Goal: Transaction & Acquisition: Purchase product/service

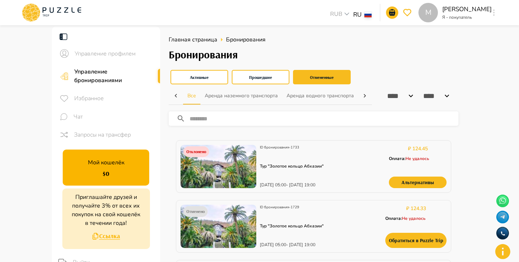
click at [75, 16] on icon at bounding box center [51, 12] width 61 height 19
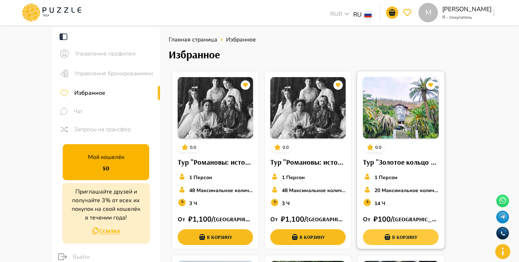
scroll to position [38, 0]
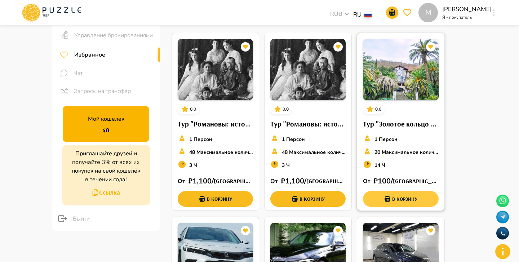
click at [380, 193] on button "В корзину" at bounding box center [400, 199] width 75 height 16
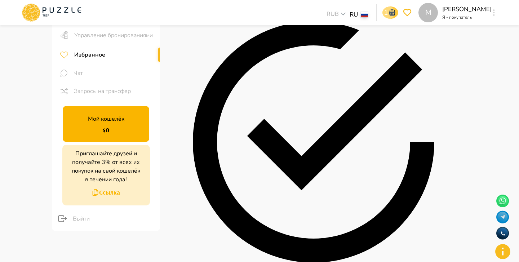
click at [390, 13] on icon "notifications" at bounding box center [392, 12] width 9 height 9
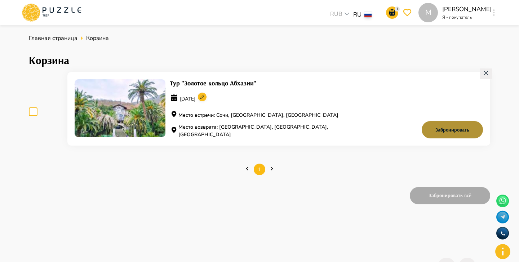
click at [457, 123] on button "Забронировать" at bounding box center [452, 129] width 61 height 17
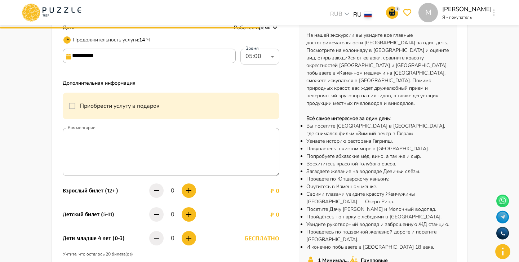
scroll to position [135, 0]
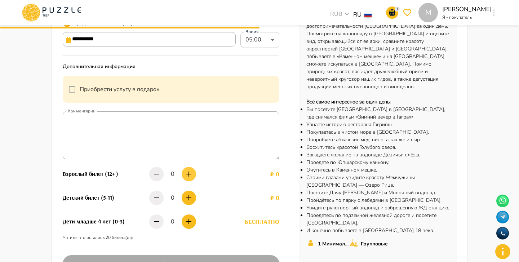
click at [186, 172] on icon "button" at bounding box center [189, 174] width 9 height 9
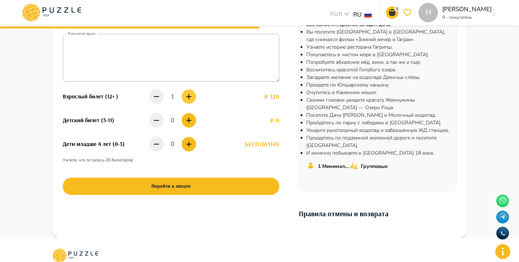
scroll to position [213, 0]
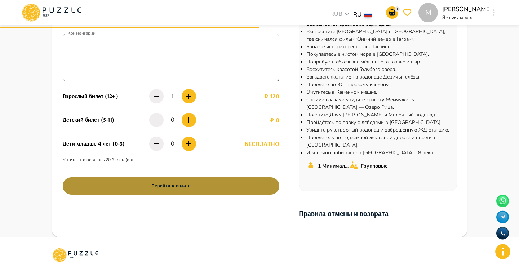
click at [195, 183] on button "Перейти к оплате" at bounding box center [171, 185] width 217 height 17
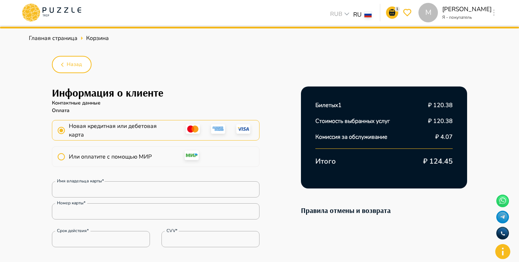
click at [187, 157] on icon at bounding box center [192, 155] width 14 height 9
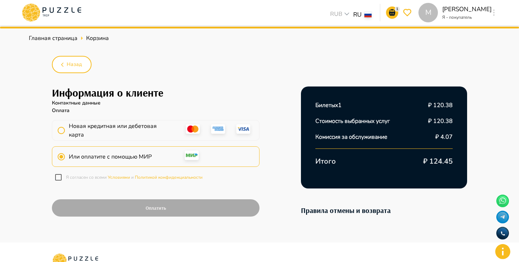
scroll to position [18, 0]
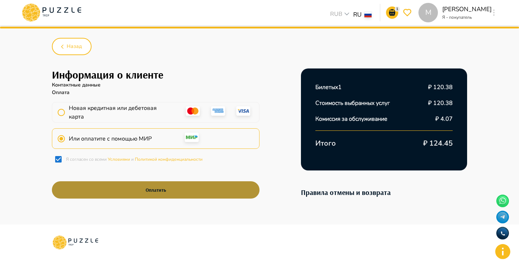
click at [146, 190] on button "Оплатить" at bounding box center [156, 189] width 208 height 17
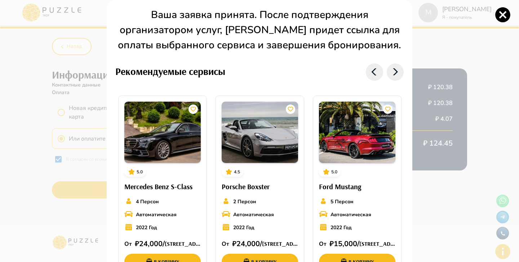
click at [507, 10] on icon "button" at bounding box center [502, 14] width 15 height 15
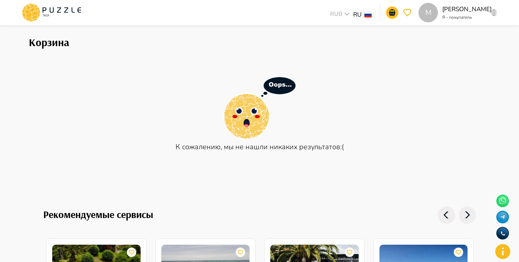
click at [495, 16] on button "button" at bounding box center [493, 13] width 5 height 10
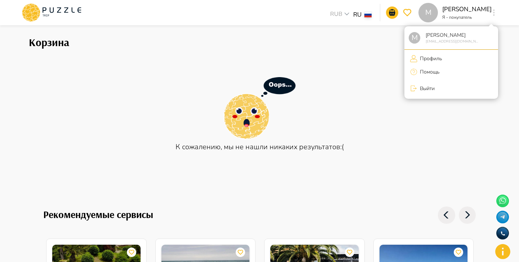
click at [453, 56] on li "Профиль" at bounding box center [451, 59] width 94 height 12
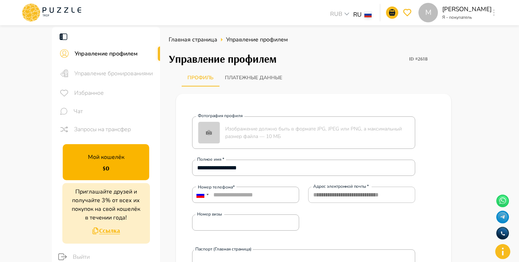
click at [116, 76] on span "Управление бронированиями" at bounding box center [114, 73] width 80 height 9
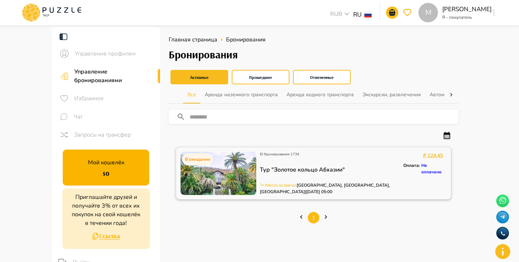
click at [379, 185] on p "Место встречи :  Сочи, Краснодарский край, Россия | 16/08/2025 05:00" at bounding box center [330, 188] width 140 height 13
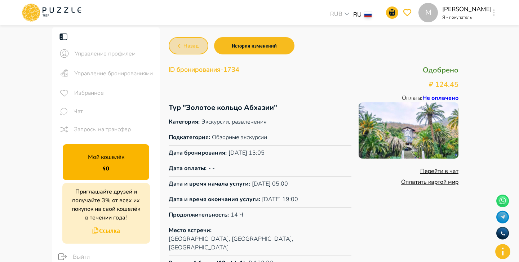
click at [198, 43] on span "Назад" at bounding box center [190, 46] width 15 height 9
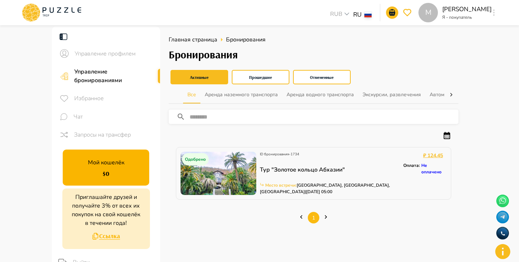
scroll to position [19, 0]
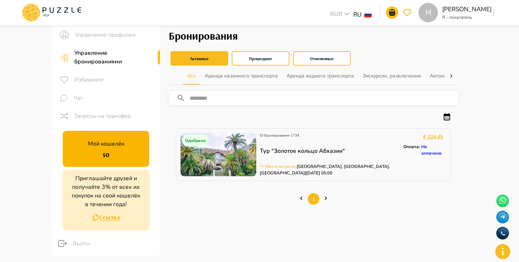
click at [458, 174] on div "**** **** Sun Mon Tue Wed Thu Fri Sat 27 28 29 30 31 1 2 3 4 5 6 7 8 9 10 11 12…" at bounding box center [314, 161] width 290 height 112
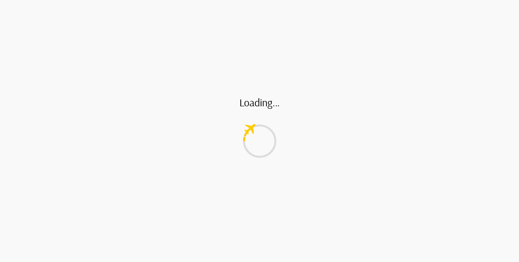
scroll to position [19, 0]
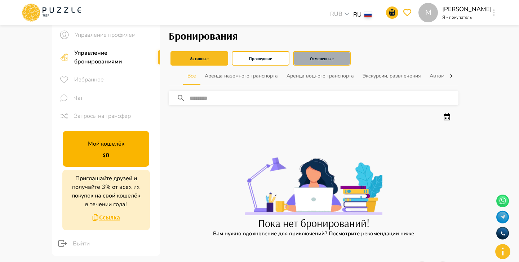
click at [332, 55] on button "Отмененные" at bounding box center [322, 58] width 58 height 14
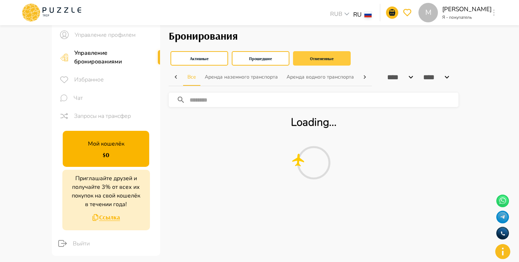
scroll to position [0, 0]
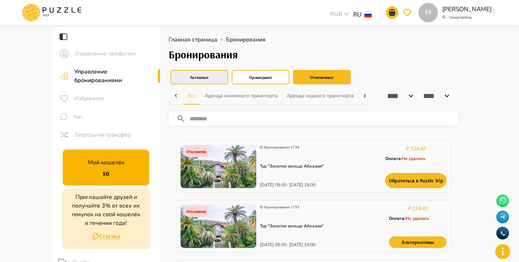
drag, startPoint x: 195, startPoint y: 70, endPoint x: 198, endPoint y: 74, distance: 4.8
click at [195, 70] on button "Активные" at bounding box center [200, 77] width 58 height 14
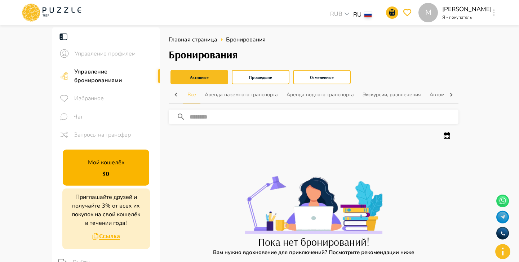
click at [80, 13] on icon at bounding box center [51, 12] width 61 height 19
click at [409, 13] on icon "favorite" at bounding box center [407, 12] width 9 height 9
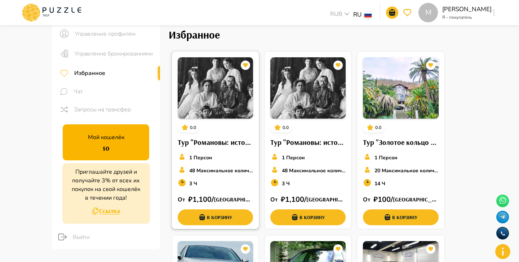
scroll to position [20, 0]
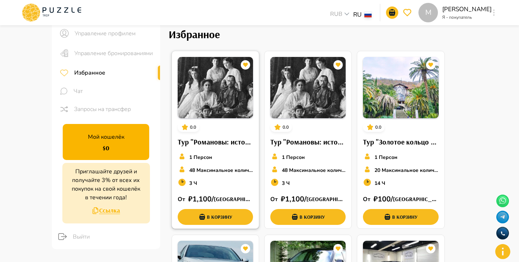
click at [246, 65] on icon "card_icons" at bounding box center [245, 65] width 5 height 4
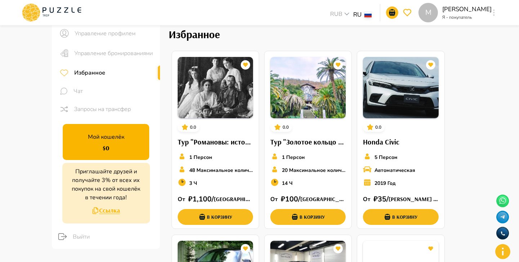
scroll to position [133, 0]
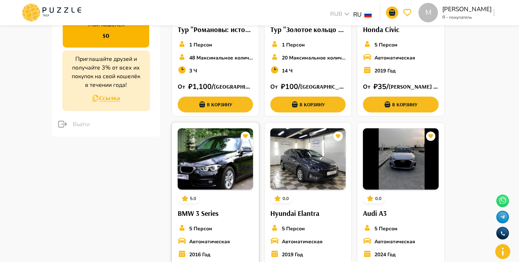
click at [246, 134] on icon "card_icons" at bounding box center [245, 136] width 5 height 4
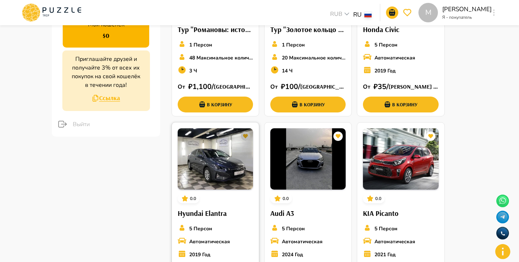
click at [244, 134] on icon "card_icons" at bounding box center [245, 136] width 5 height 4
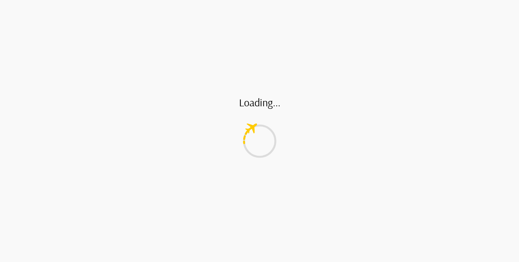
click at [244, 135] on icon at bounding box center [246, 135] width 14 height 13
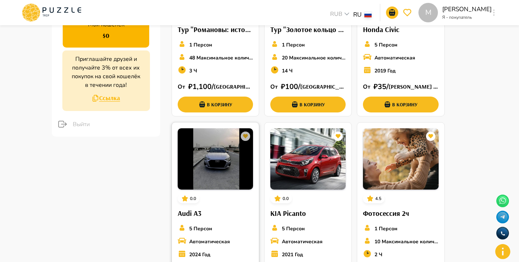
click at [246, 136] on icon "card_icons" at bounding box center [245, 136] width 5 height 4
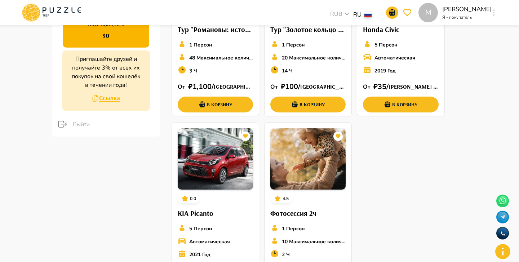
click at [246, 136] on icon "card_icons" at bounding box center [245, 136] width 5 height 4
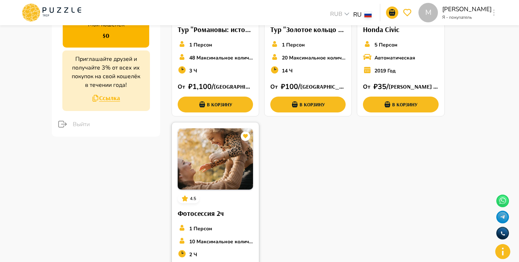
click at [246, 137] on icon "card_icons" at bounding box center [245, 136] width 5 height 4
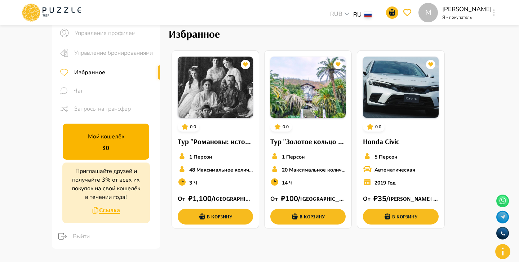
scroll to position [0, 0]
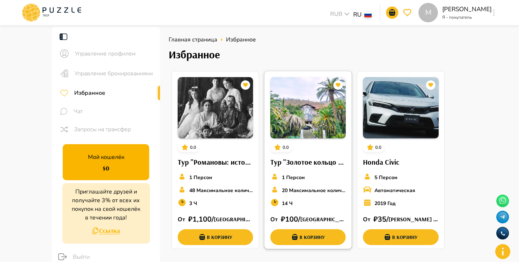
click at [323, 131] on img at bounding box center [307, 107] width 75 height 61
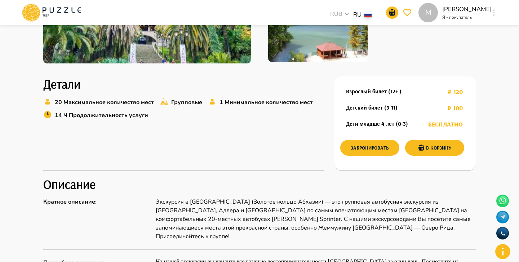
scroll to position [192, 0]
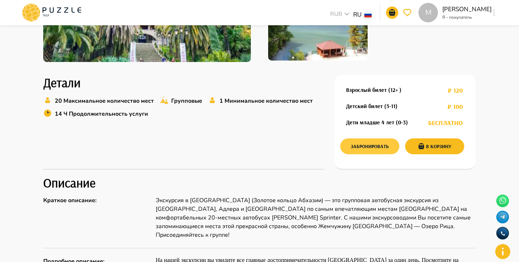
click at [355, 151] on button "Забронировать" at bounding box center [369, 146] width 59 height 16
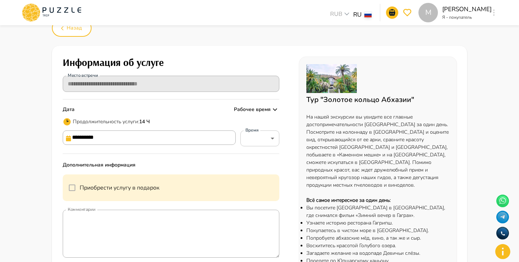
scroll to position [35, 0]
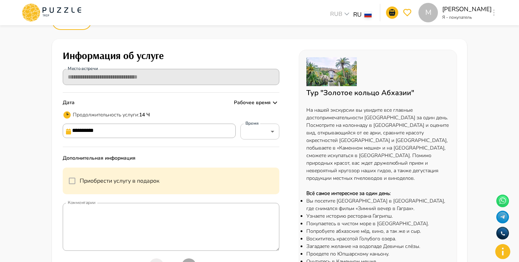
click at [181, 128] on input "**********" at bounding box center [149, 131] width 173 height 14
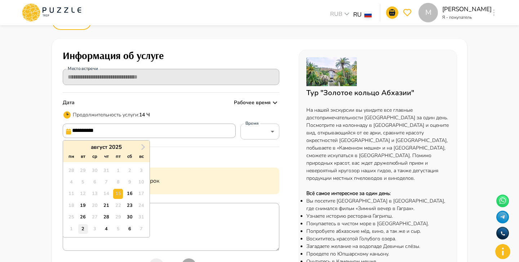
click at [85, 229] on div "2" at bounding box center [83, 229] width 10 height 10
type input "**********"
type input "*****"
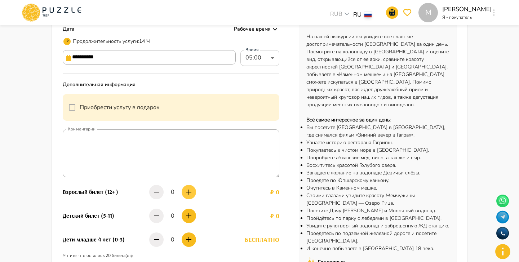
click at [190, 195] on icon "button" at bounding box center [189, 192] width 9 height 9
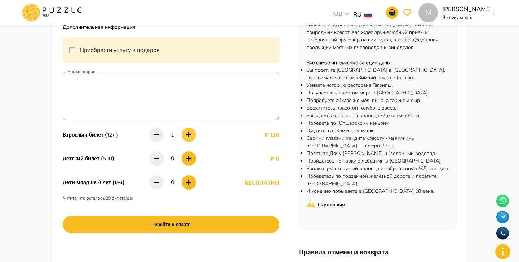
scroll to position [175, 0]
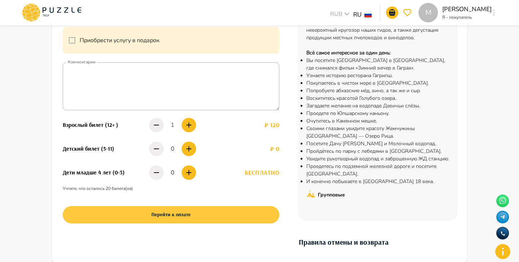
click at [202, 216] on button "Перейти к оплате" at bounding box center [171, 214] width 217 height 17
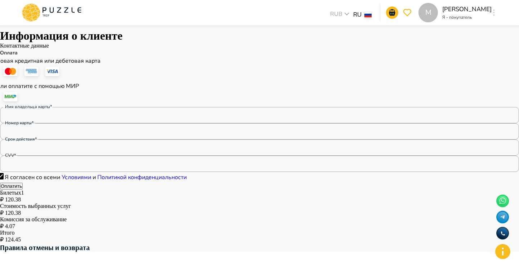
scroll to position [34, 0]
click at [23, 189] on button "Оплатить" at bounding box center [11, 185] width 23 height 7
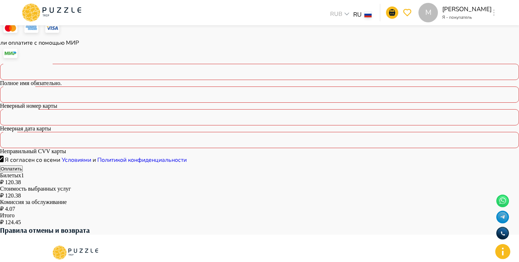
scroll to position [70, 0]
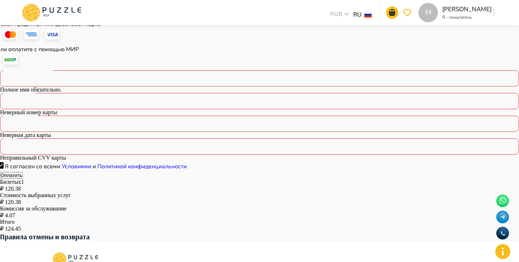
click at [157, 70] on div "Или оплатите с помощью МИР" at bounding box center [259, 57] width 519 height 25
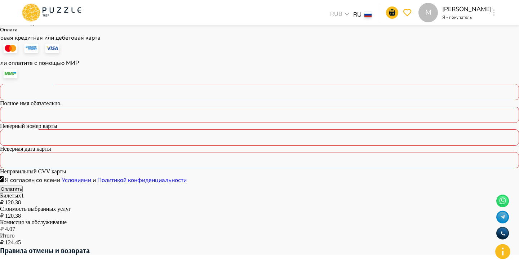
scroll to position [50, 0]
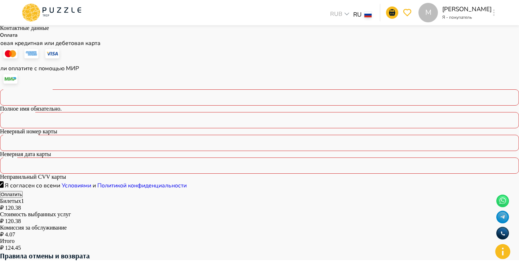
click at [79, 73] on span "Или оплатите с помощью МИР" at bounding box center [37, 68] width 83 height 9
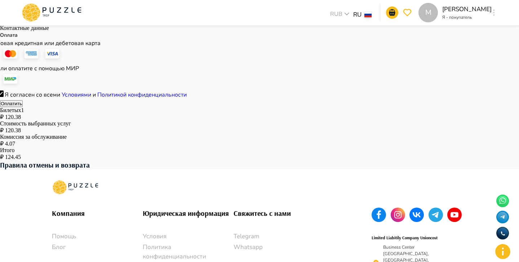
click at [23, 107] on button "Оплатить" at bounding box center [11, 103] width 23 height 7
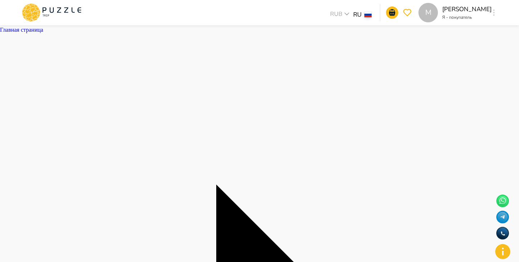
scroll to position [16, 0]
